Goal: Check status: Check status

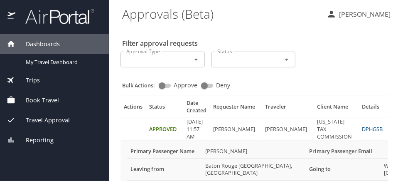
click at [362, 128] on link "DPHGSB" at bounding box center [372, 128] width 21 height 7
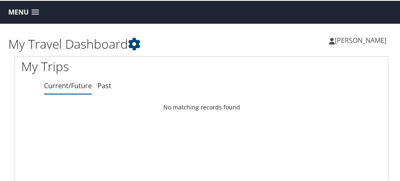
click at [28, 11] on span "Menu" at bounding box center [18, 11] width 20 height 8
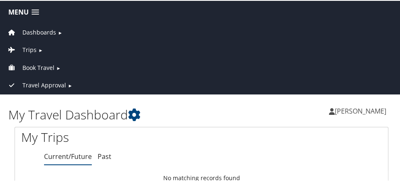
click at [51, 82] on span "Travel Approval" at bounding box center [44, 84] width 44 height 9
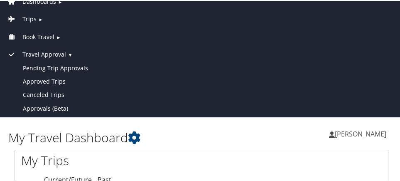
scroll to position [69, 0]
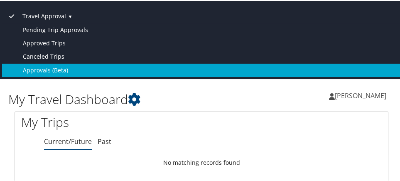
click at [64, 68] on link "Approvals (Beta)" at bounding box center [201, 69] width 399 height 13
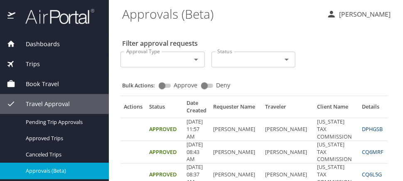
click at [362, 130] on link "DPHGSB" at bounding box center [372, 128] width 21 height 7
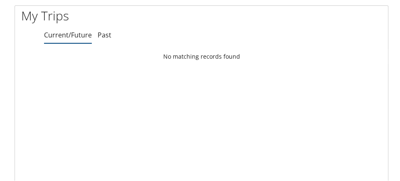
scroll to position [14, 0]
